Goal: Information Seeking & Learning: Learn about a topic

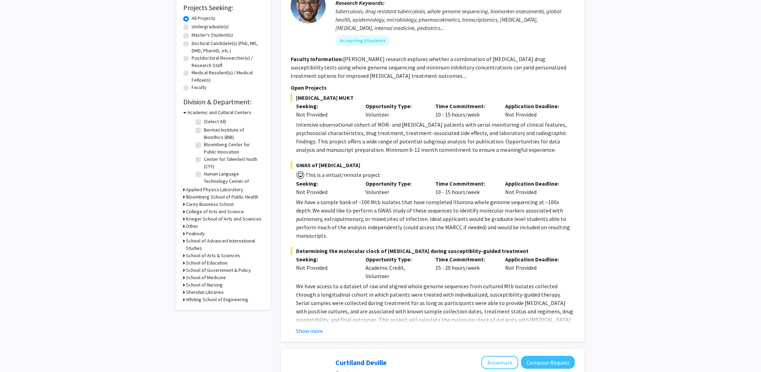
scroll to position [119, 0]
click at [222, 188] on h3 "Applied Physics Laboratory" at bounding box center [214, 188] width 57 height 7
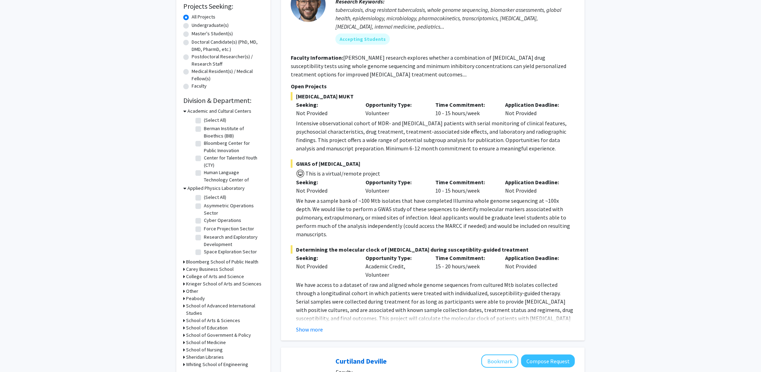
click at [219, 186] on h3 "Applied Physics Laboratory" at bounding box center [215, 188] width 57 height 7
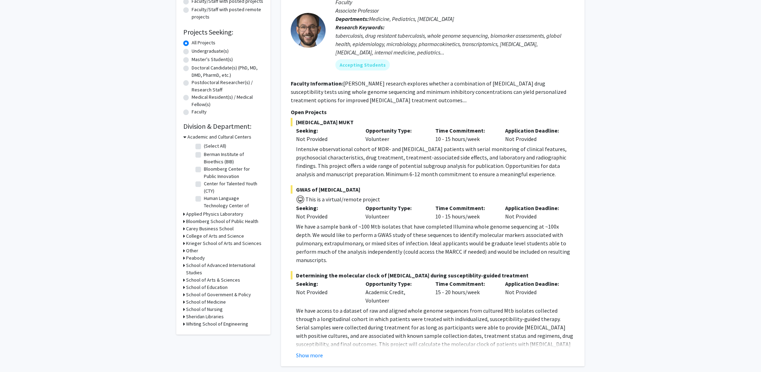
scroll to position [92, 0]
click at [192, 58] on label "Master's Student(s)" at bounding box center [212, 59] width 41 height 7
click at [192, 58] on input "Master's Student(s)" at bounding box center [194, 58] width 5 height 5
radio input "true"
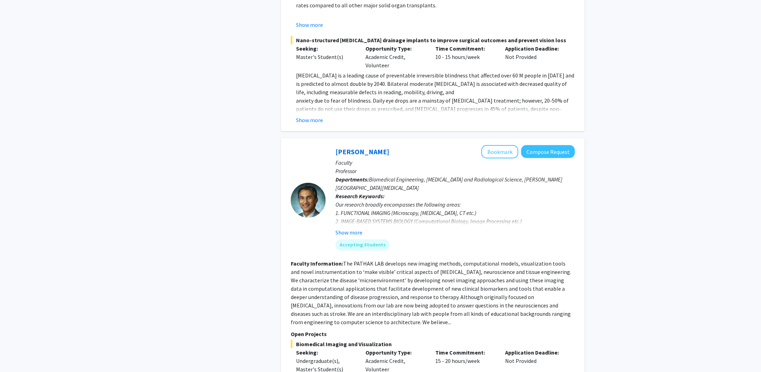
scroll to position [1518, 0]
click at [574, 259] on section "Faculty Information: The PATHAK LAB develops new imaging methods, computational…" at bounding box center [433, 292] width 284 height 67
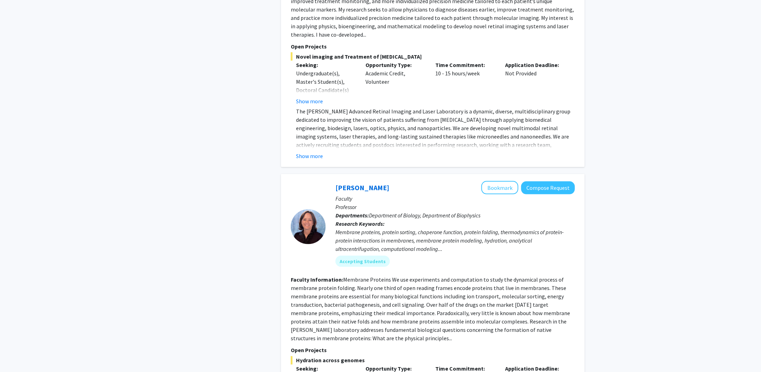
scroll to position [3138, 0]
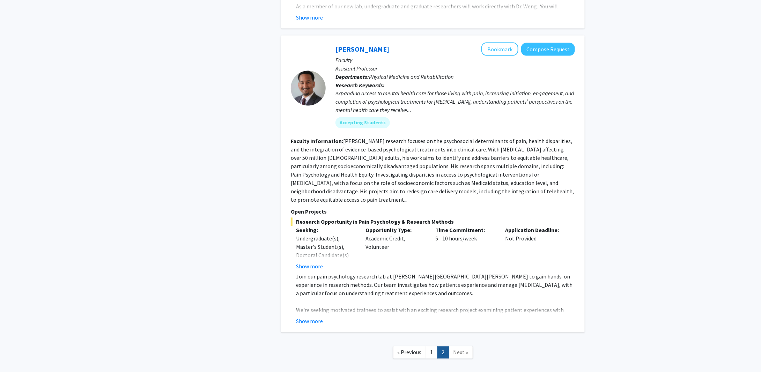
scroll to position [590, 0]
